Goal: Task Accomplishment & Management: Manage account settings

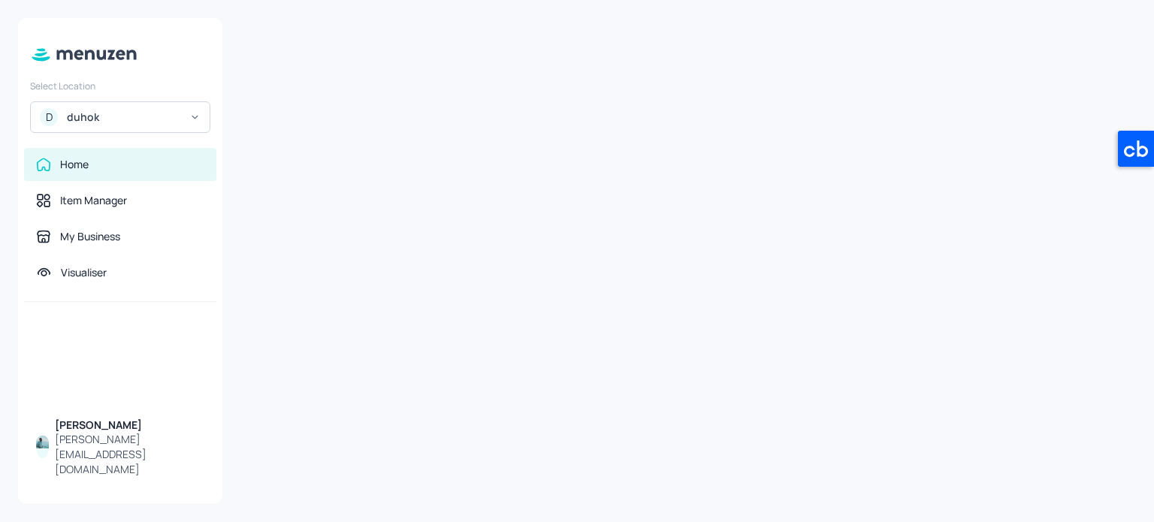
click at [189, 113] on div "D duhok" at bounding box center [120, 117] width 180 height 32
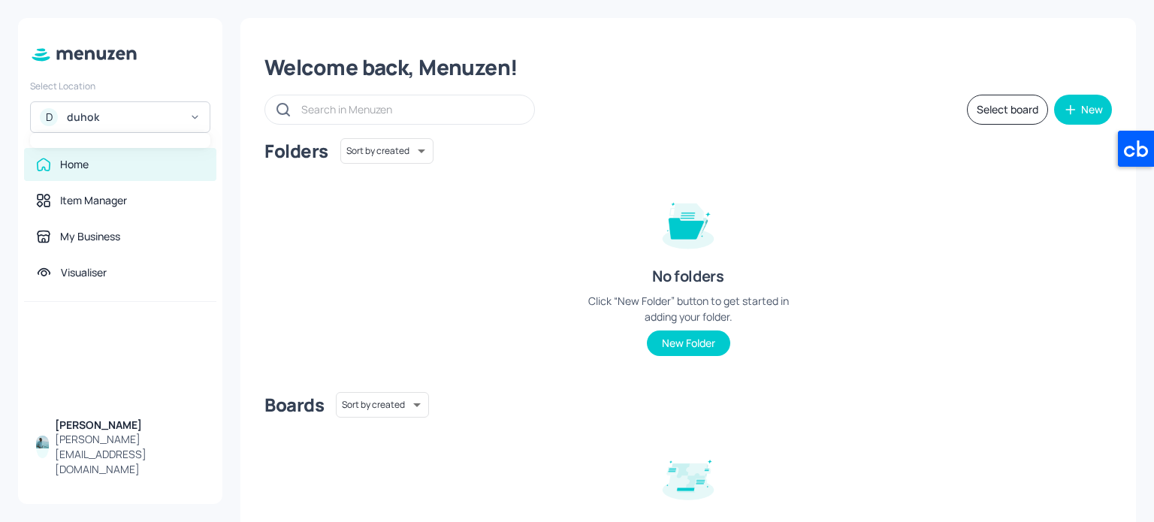
click at [192, 124] on div at bounding box center [577, 261] width 1154 height 522
click at [195, 116] on icon at bounding box center [194, 117] width 11 height 11
click at [195, 116] on div at bounding box center [577, 261] width 1154 height 522
click at [192, 121] on icon at bounding box center [194, 117] width 11 height 11
click at [183, 122] on div at bounding box center [577, 261] width 1154 height 522
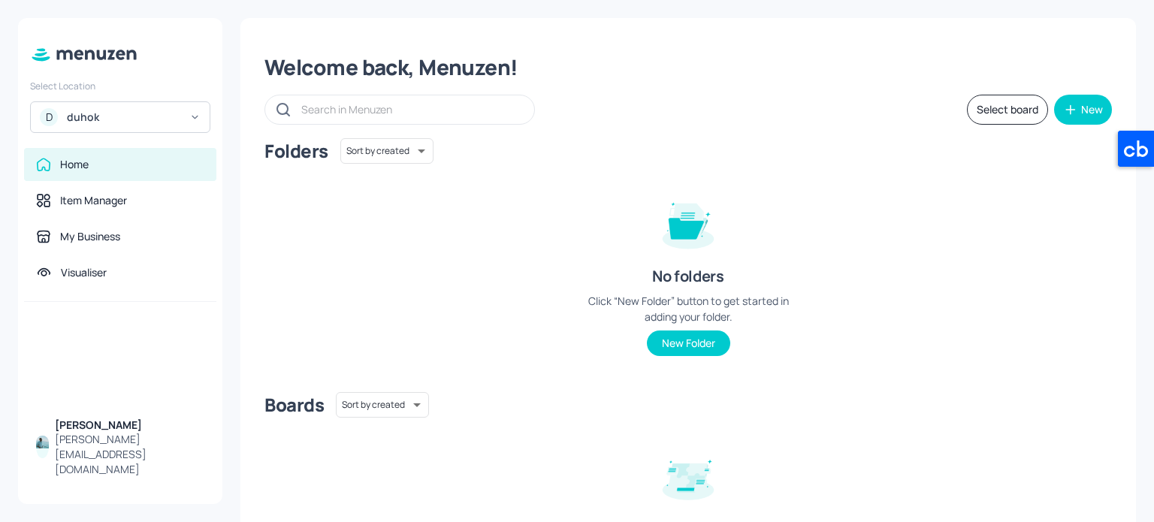
click at [183, 117] on div "D duhok" at bounding box center [120, 117] width 180 height 32
click at [104, 198] on div at bounding box center [577, 261] width 1154 height 522
click at [110, 195] on div "Item Manager" at bounding box center [93, 200] width 67 height 15
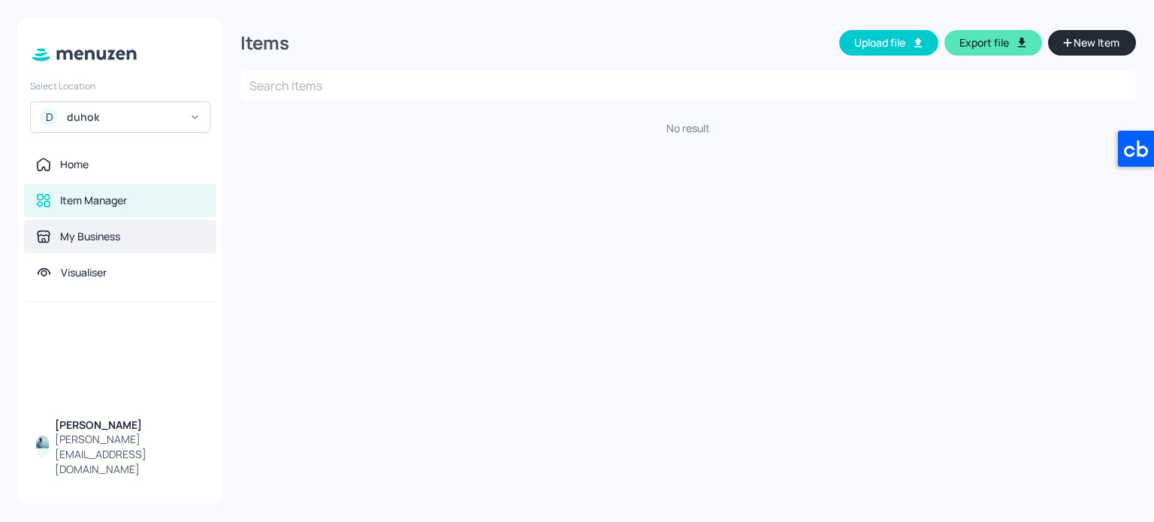
click at [116, 237] on div "My Business" at bounding box center [90, 236] width 60 height 15
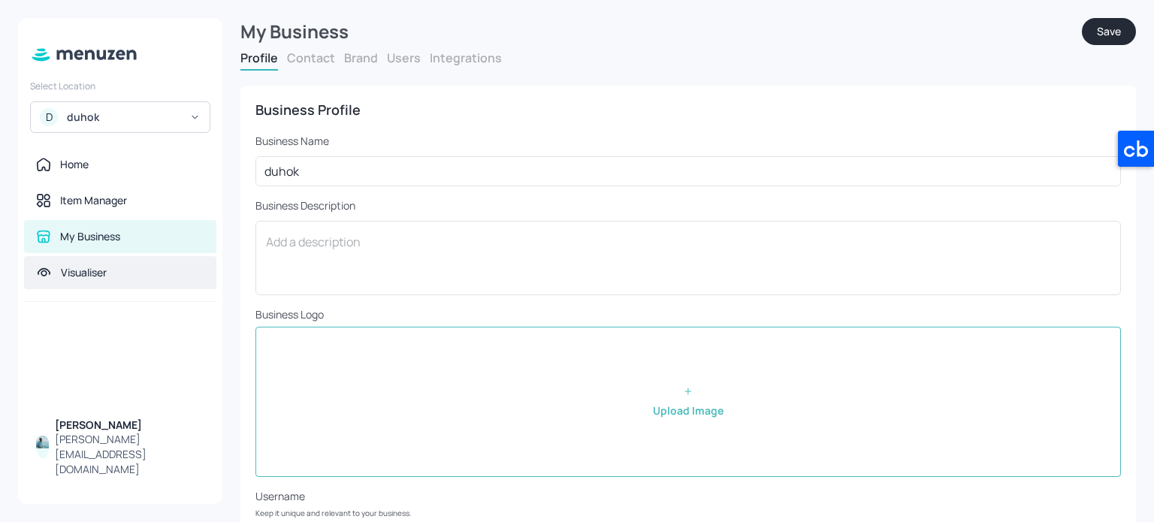
click at [137, 282] on div "Visualiser" at bounding box center [120, 272] width 192 height 33
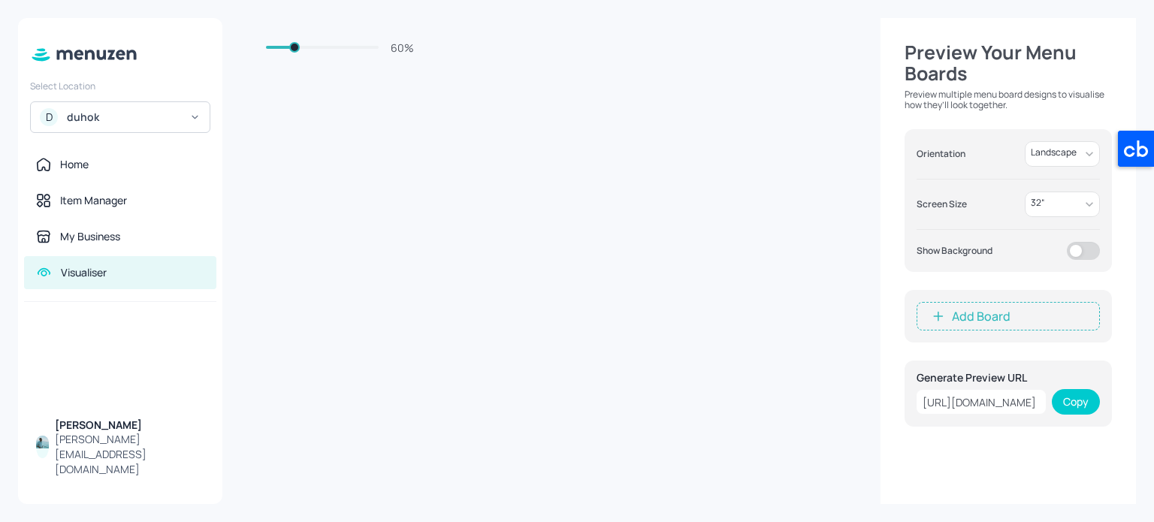
click at [1019, 398] on div "[URL][DOMAIN_NAME]" at bounding box center [981, 402] width 129 height 24
click at [992, 405] on div "[URL][DOMAIN_NAME]" at bounding box center [981, 402] width 129 height 24
click at [83, 167] on div "Home" at bounding box center [74, 164] width 29 height 15
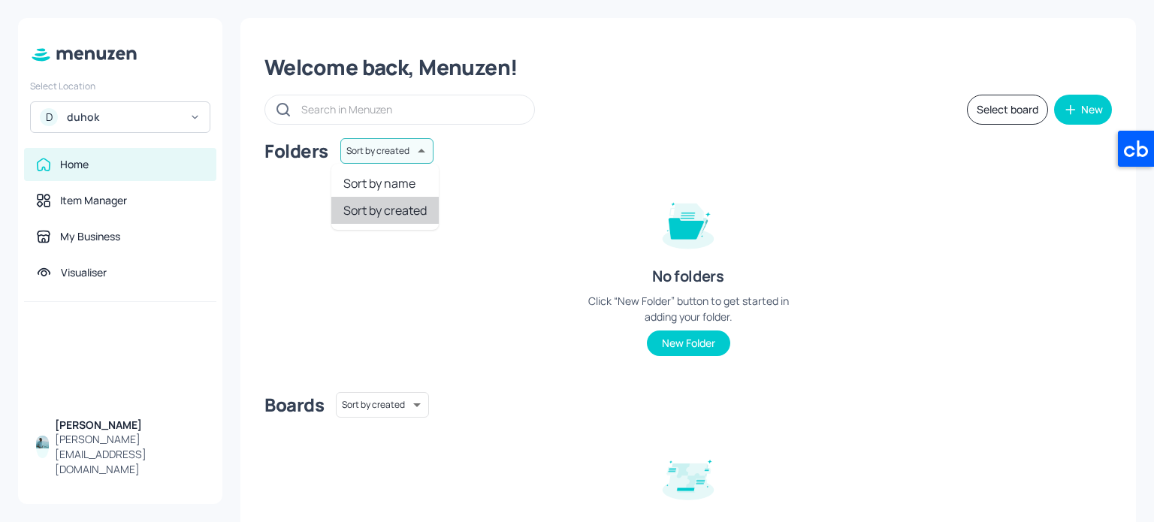
click at [404, 151] on body "Select Location D duhok Home Item Manager My Business Visualiser [PERSON_NAME] …" at bounding box center [577, 261] width 1154 height 522
click at [404, 151] on div at bounding box center [577, 261] width 1154 height 522
click at [383, 410] on body "Select Location D duhok Home Item Manager My Business Visualiser [PERSON_NAME] …" at bounding box center [577, 261] width 1154 height 522
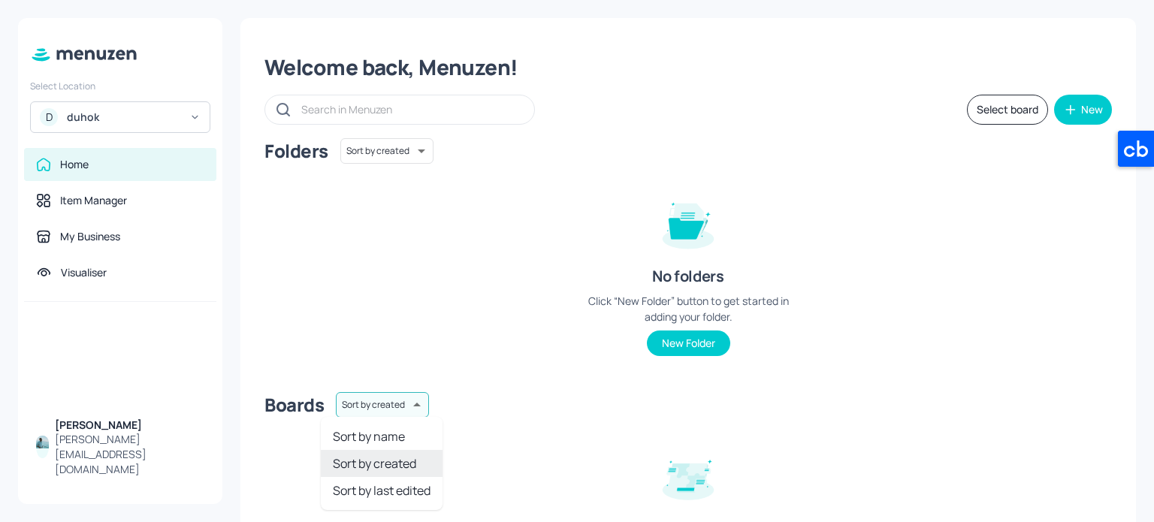
click at [383, 410] on div at bounding box center [577, 261] width 1154 height 522
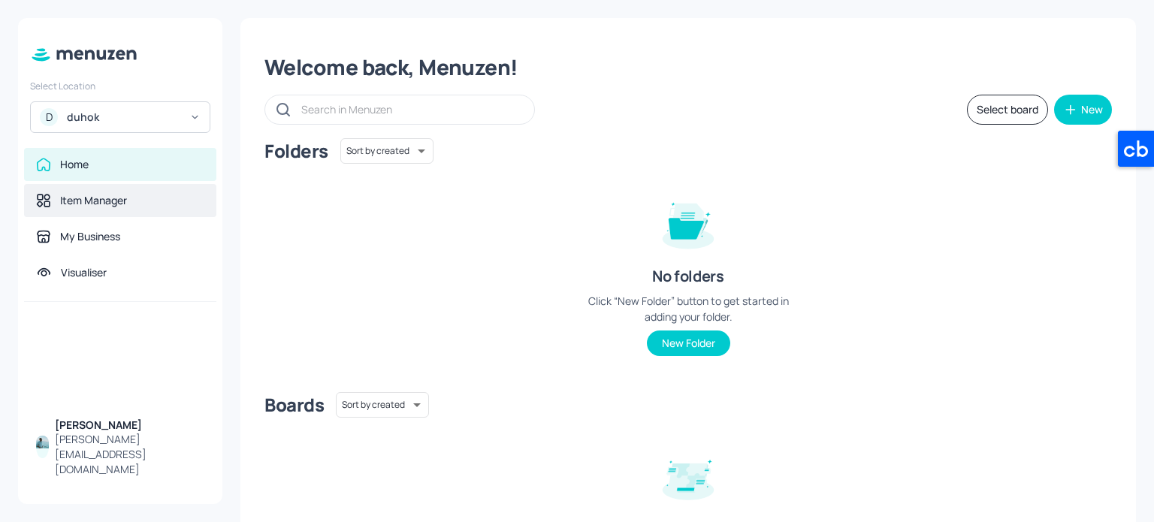
click at [119, 216] on div "Item Manager" at bounding box center [120, 200] width 192 height 33
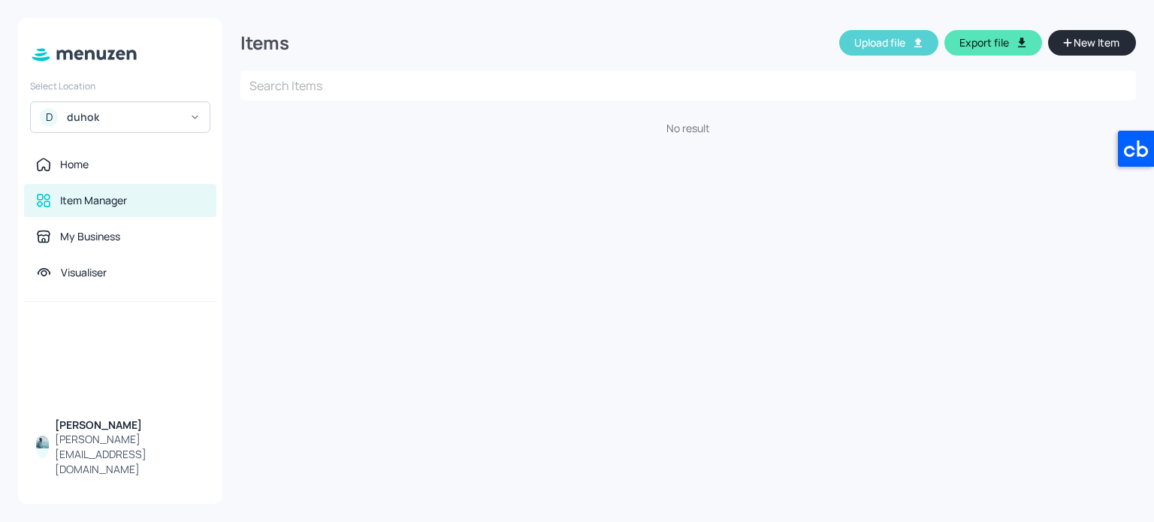
click at [914, 42] on icon "button" at bounding box center [918, 43] width 14 height 14
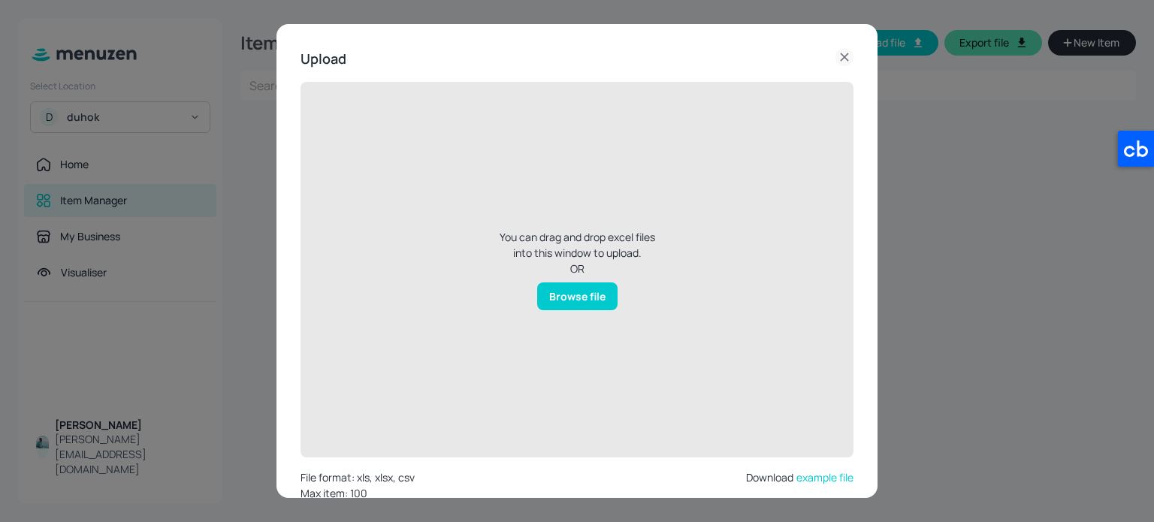
click at [582, 295] on div "Browse file" at bounding box center [577, 297] width 80 height 28
click at [0, 0] on input "Browse file" at bounding box center [0, 0] width 0 height 0
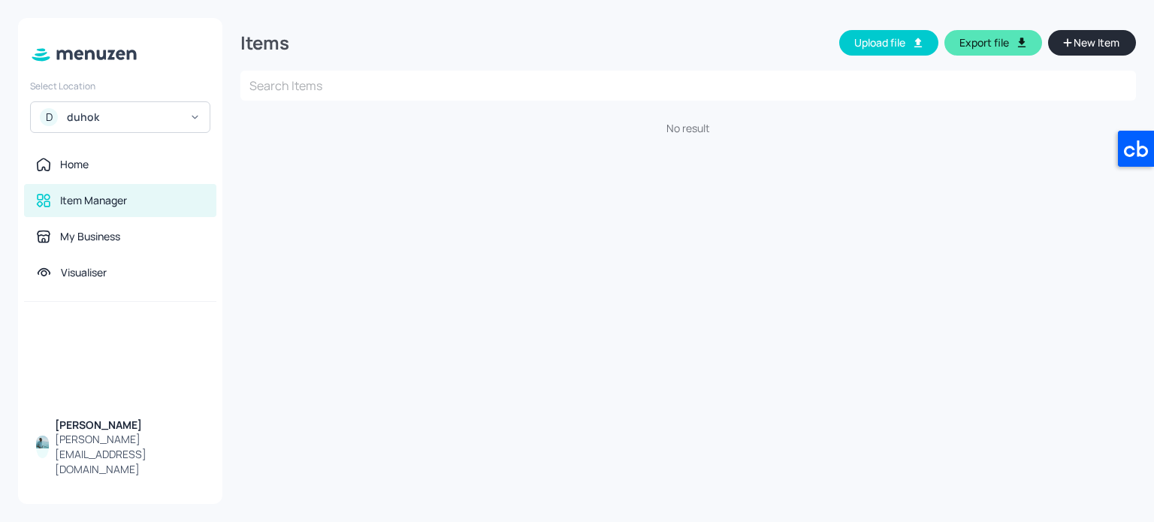
click at [185, 122] on div "D duhok" at bounding box center [120, 117] width 180 height 32
click at [189, 120] on div at bounding box center [577, 261] width 1154 height 522
click at [189, 113] on icon at bounding box center [194, 117] width 11 height 11
click at [189, 113] on div at bounding box center [577, 261] width 1154 height 522
click at [99, 48] on icon at bounding box center [83, 55] width 109 height 17
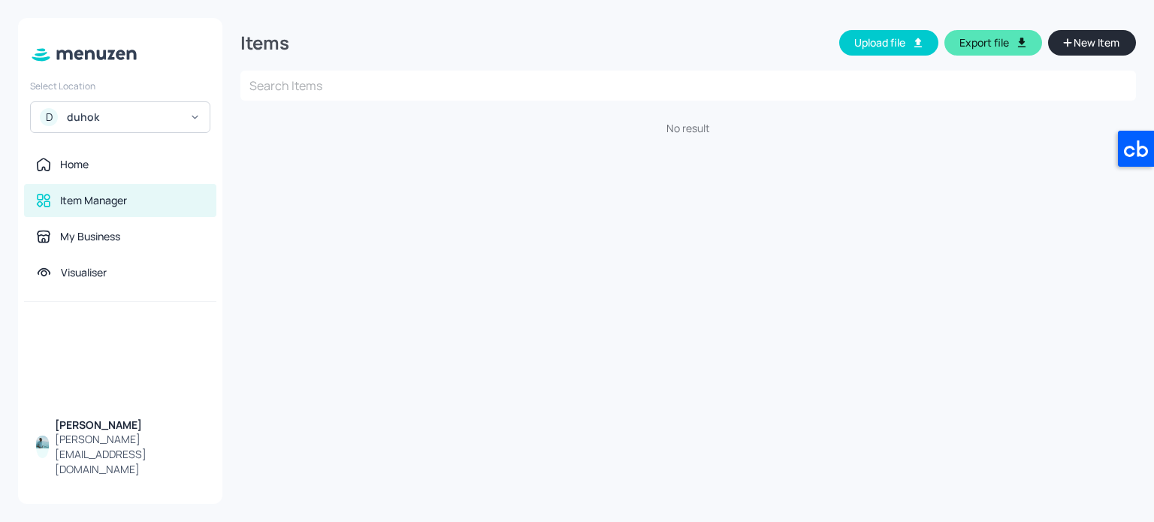
click at [98, 462] on div "[PERSON_NAME][EMAIL_ADDRESS][DOMAIN_NAME]" at bounding box center [130, 454] width 150 height 45
click at [128, 230] on div "My Business" at bounding box center [120, 236] width 168 height 15
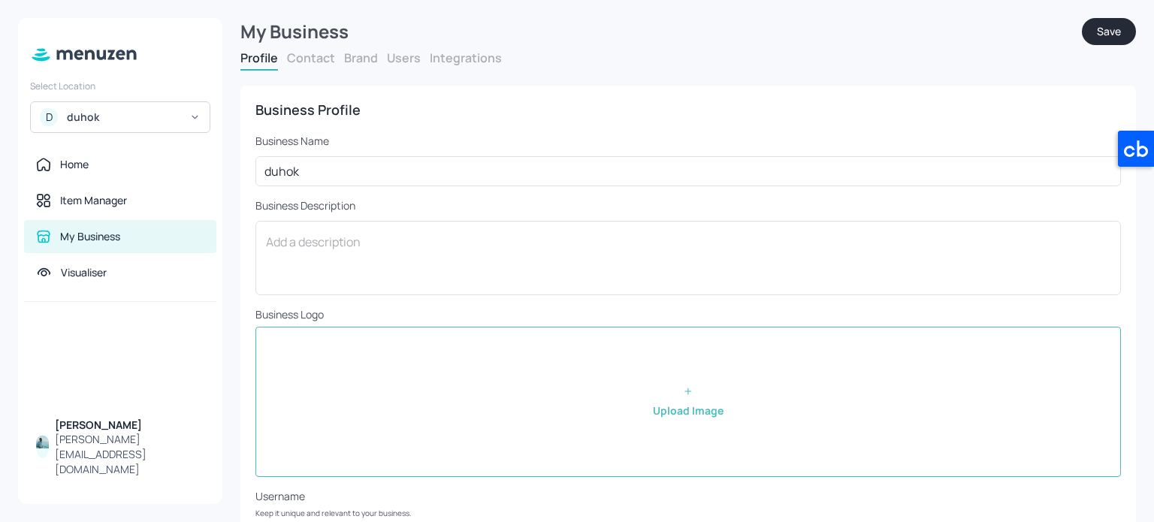
click at [80, 53] on icon at bounding box center [83, 55] width 109 height 17
click at [46, 52] on icon at bounding box center [41, 54] width 13 height 5
click at [86, 122] on div "duhok" at bounding box center [123, 117] width 113 height 15
